Goal: Find specific page/section: Find specific page/section

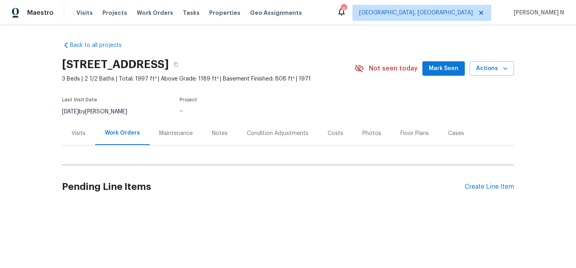
click at [178, 137] on div "Maintenance" at bounding box center [176, 133] width 34 height 8
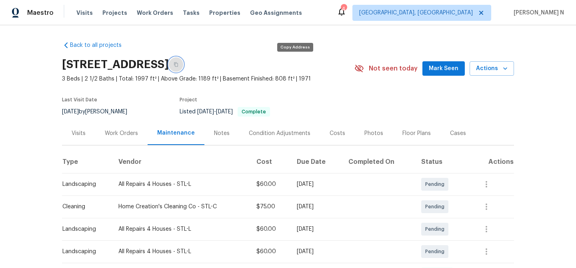
click at [178, 64] on icon "button" at bounding box center [176, 64] width 5 height 5
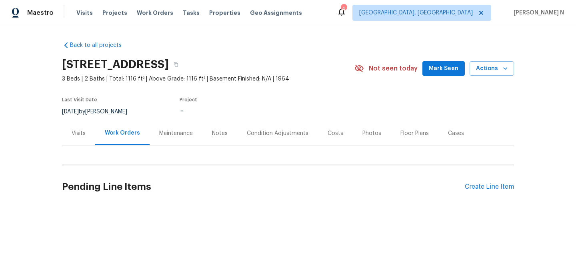
click at [176, 134] on div "Maintenance" at bounding box center [176, 133] width 34 height 8
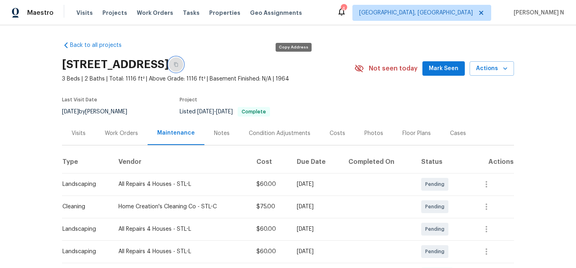
click at [178, 65] on icon "button" at bounding box center [176, 64] width 5 height 5
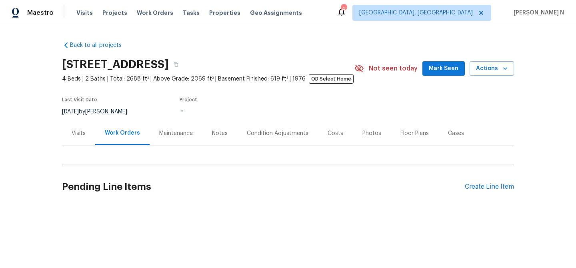
click at [170, 138] on div "Maintenance" at bounding box center [176, 133] width 53 height 24
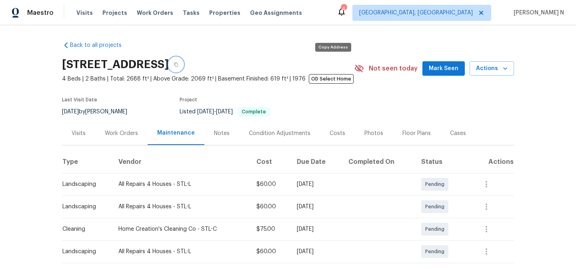
click at [178, 65] on icon "button" at bounding box center [176, 64] width 5 height 5
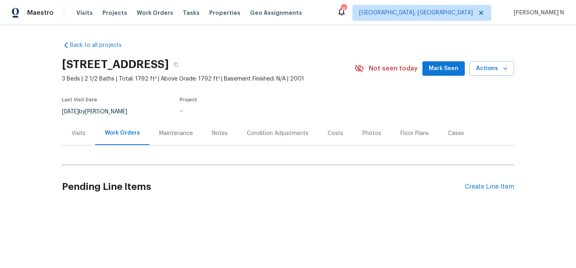
click at [179, 138] on div "Maintenance" at bounding box center [176, 133] width 53 height 24
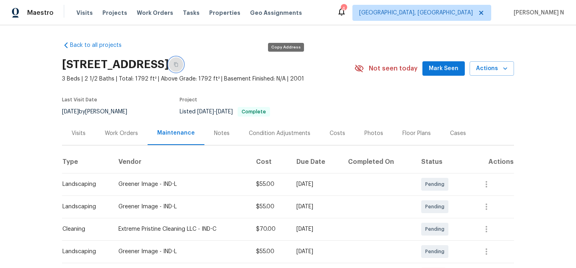
click at [178, 64] on icon "button" at bounding box center [176, 64] width 5 height 5
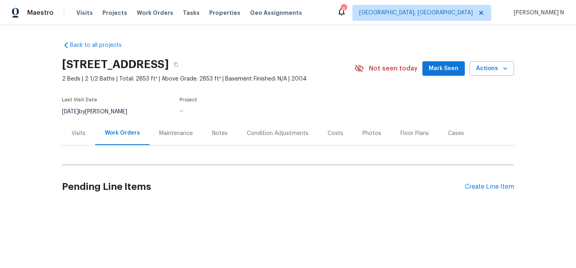
click at [171, 130] on div "Maintenance" at bounding box center [176, 133] width 34 height 8
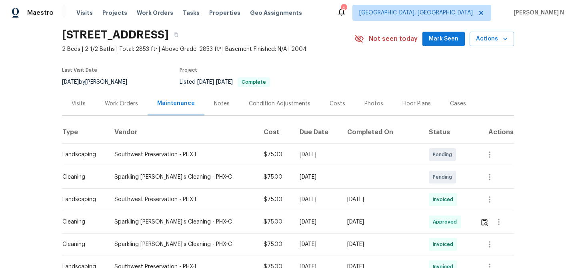
scroll to position [19, 0]
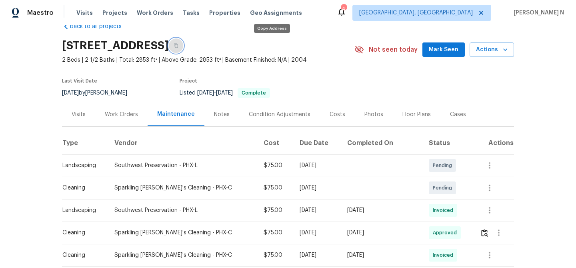
click at [183, 49] on button "button" at bounding box center [176, 45] width 14 height 14
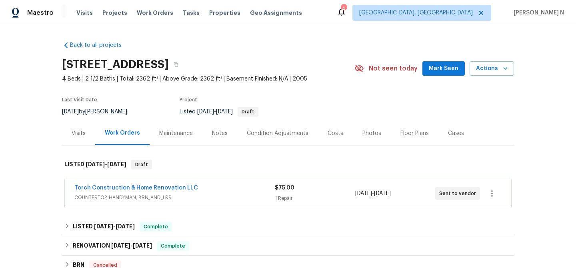
click at [174, 129] on div "Maintenance" at bounding box center [176, 133] width 34 height 8
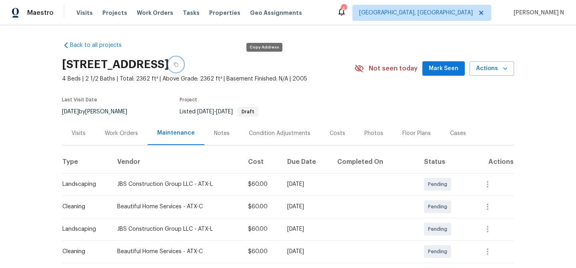
click at [183, 60] on button "button" at bounding box center [176, 64] width 14 height 14
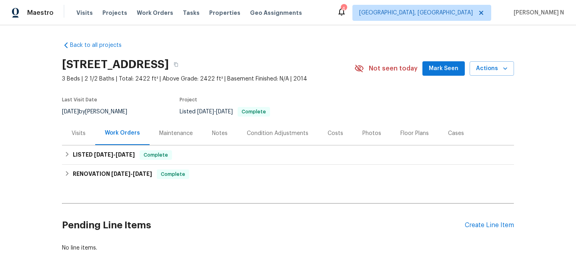
click at [173, 130] on div "Maintenance" at bounding box center [176, 133] width 34 height 8
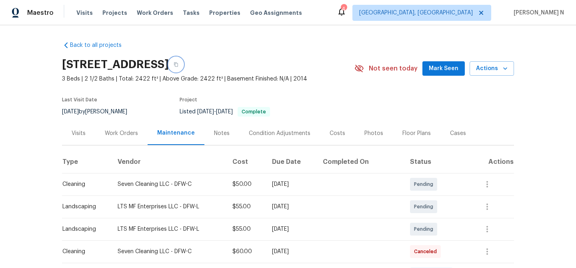
click at [183, 68] on button "button" at bounding box center [176, 64] width 14 height 14
